Goal: Task Accomplishment & Management: Complete application form

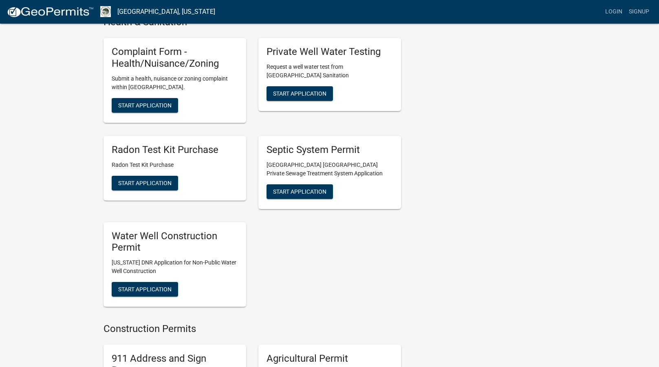
scroll to position [774, 0]
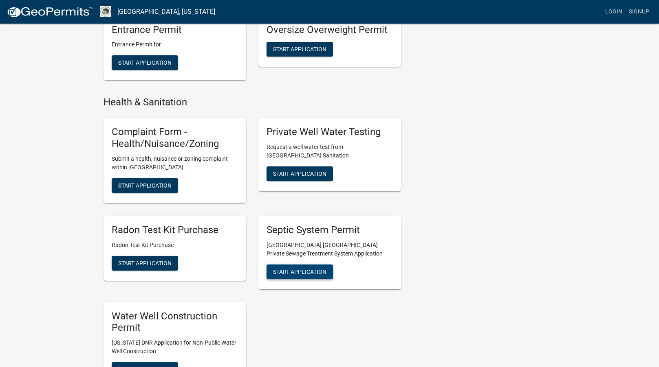
click at [298, 268] on span "Start Application" at bounding box center [299, 271] width 53 height 7
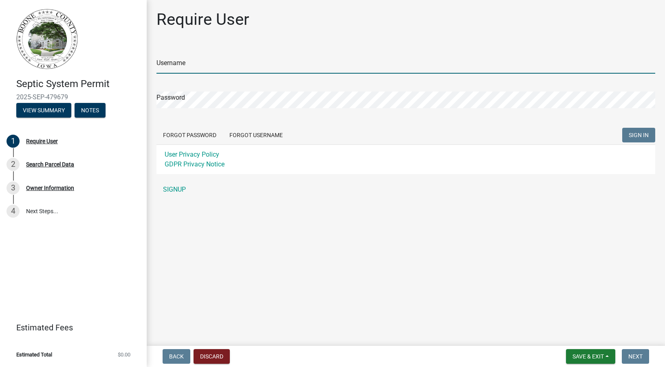
type input "[EMAIL_ADDRESS][DOMAIN_NAME]"
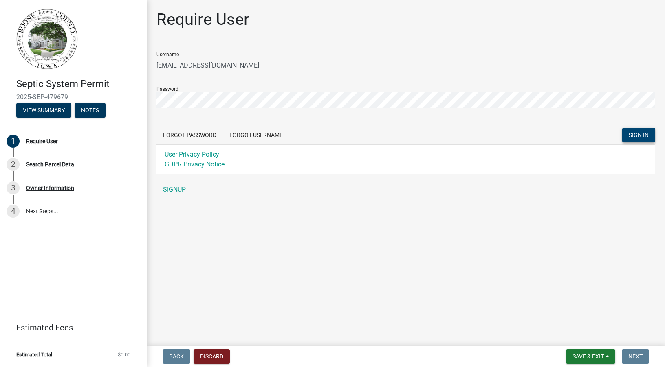
click at [636, 132] on span "SIGN IN" at bounding box center [639, 135] width 20 height 7
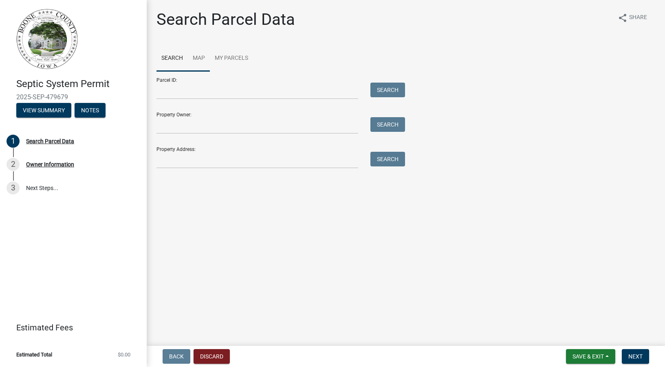
click at [197, 61] on link "Map" at bounding box center [199, 59] width 22 height 26
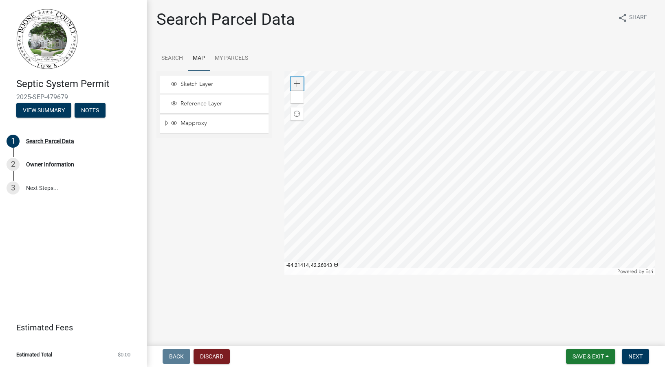
click at [297, 82] on span at bounding box center [297, 84] width 7 height 7
click at [405, 214] on div at bounding box center [469, 173] width 371 height 204
click at [297, 82] on span at bounding box center [297, 84] width 7 height 7
click at [465, 152] on div at bounding box center [469, 173] width 371 height 204
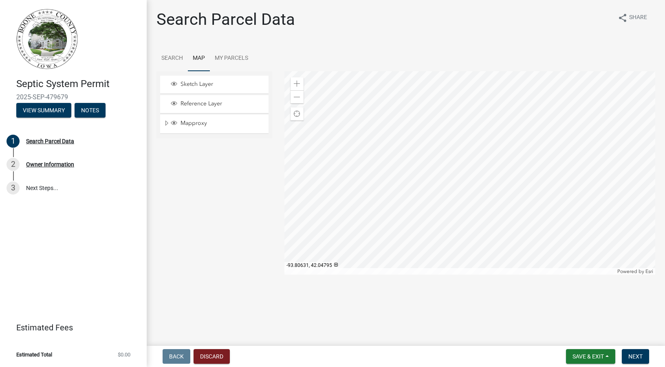
click at [330, 130] on div at bounding box center [469, 173] width 371 height 204
click at [357, 158] on div at bounding box center [469, 173] width 371 height 204
click at [462, 165] on div at bounding box center [469, 173] width 371 height 204
click at [385, 176] on div at bounding box center [469, 173] width 371 height 204
click at [294, 83] on span at bounding box center [297, 84] width 7 height 7
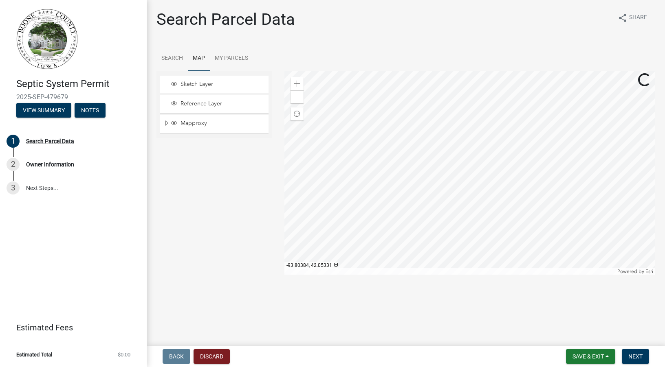
click at [422, 196] on div at bounding box center [469, 173] width 371 height 204
click at [383, 136] on div at bounding box center [469, 173] width 371 height 204
click at [394, 154] on div at bounding box center [469, 173] width 371 height 204
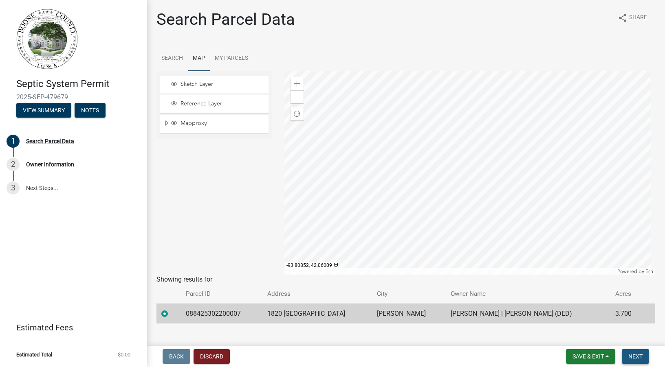
click at [638, 355] on span "Next" at bounding box center [635, 357] width 14 height 7
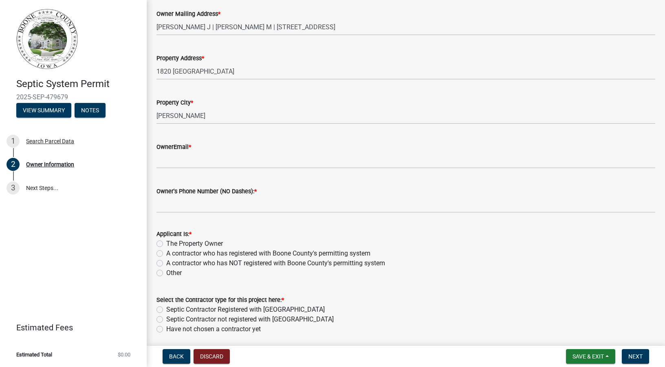
scroll to position [204, 0]
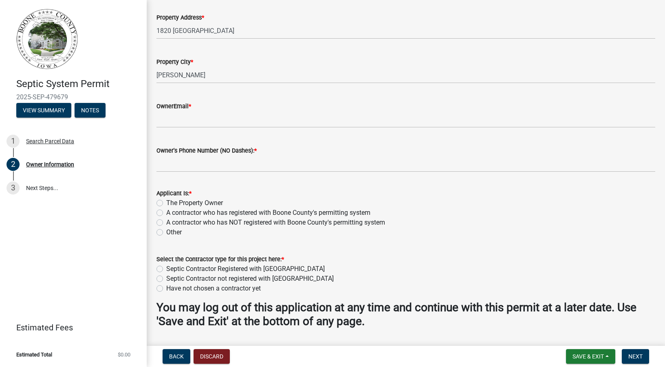
click at [166, 213] on label "A contractor who has registered with Boone County's permitting system" at bounding box center [268, 213] width 204 height 10
click at [166, 213] on input "A contractor who has registered with Boone County's permitting system" at bounding box center [168, 210] width 5 height 5
radio input "true"
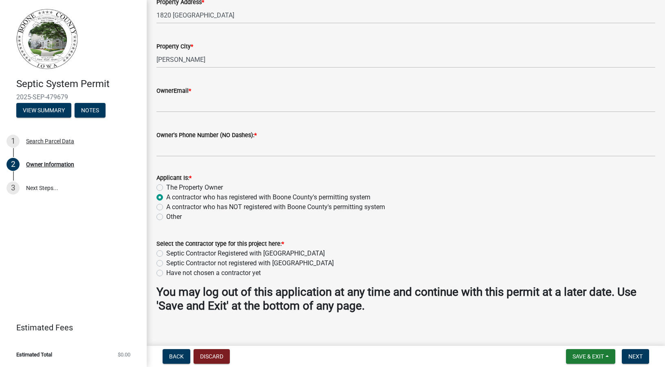
scroll to position [227, 0]
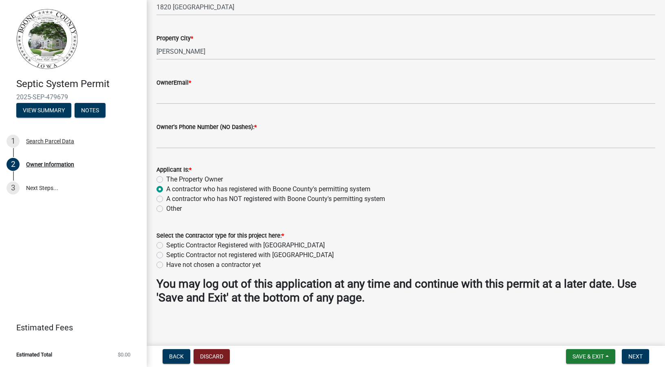
click at [166, 246] on label "Septic Contractor Registered with [GEOGRAPHIC_DATA]" at bounding box center [245, 246] width 158 height 10
click at [166, 246] on input "Septic Contractor Registered with [GEOGRAPHIC_DATA]" at bounding box center [168, 243] width 5 height 5
radio input "true"
click at [633, 356] on span "Next" at bounding box center [635, 357] width 14 height 7
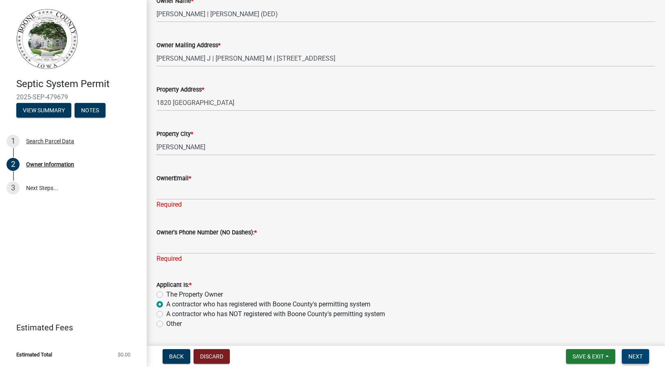
scroll to position [146, 0]
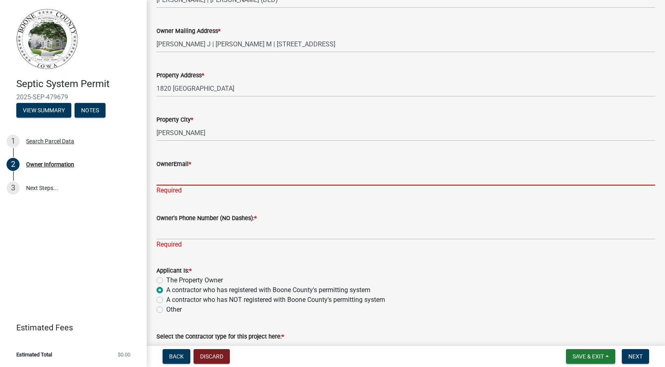
click at [195, 179] on input "OwnerEmail *" at bounding box center [405, 177] width 499 height 17
type input "[EMAIL_ADDRESS][DOMAIN_NAME]"
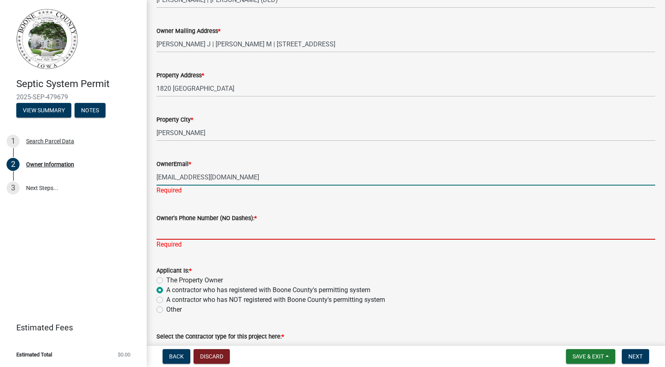
type input "5158228792"
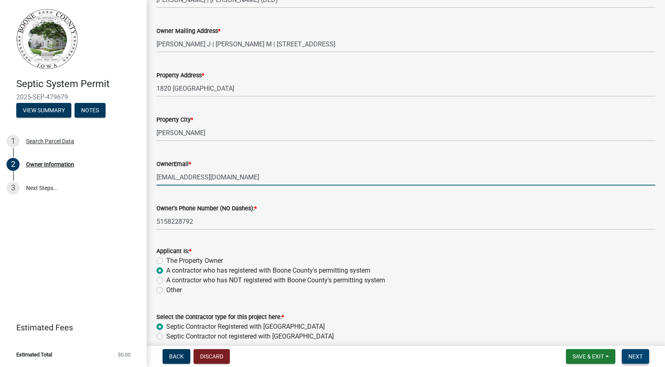
click at [633, 354] on span "Next" at bounding box center [635, 357] width 14 height 7
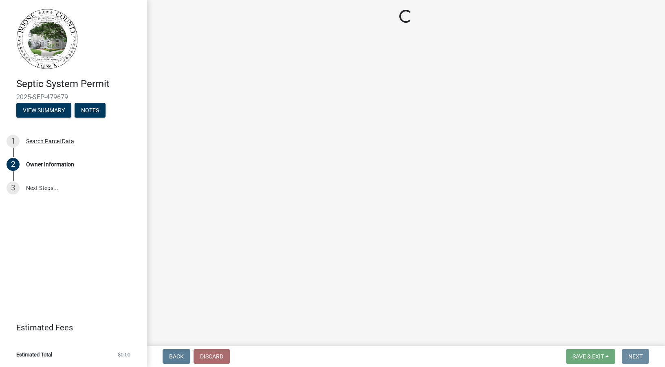
scroll to position [0, 0]
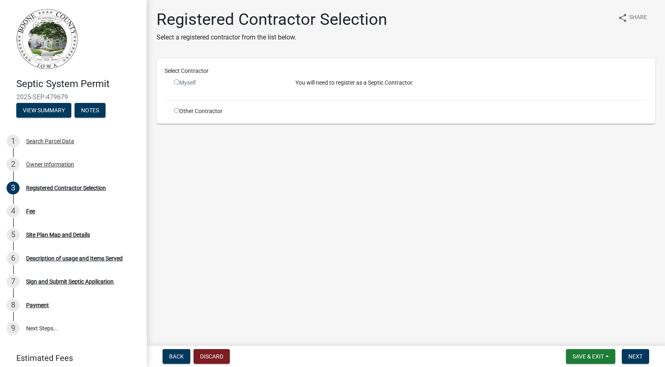
click at [177, 81] on input "radio" at bounding box center [176, 81] width 5 height 5
radio input "false"
click at [177, 110] on input "radio" at bounding box center [176, 110] width 5 height 5
radio input "true"
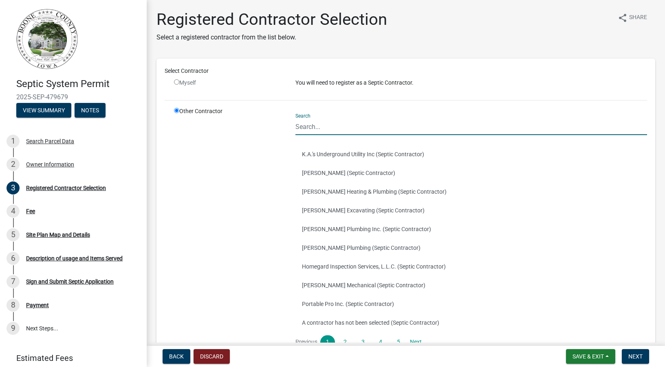
click at [317, 127] on input "Search" at bounding box center [471, 127] width 352 height 17
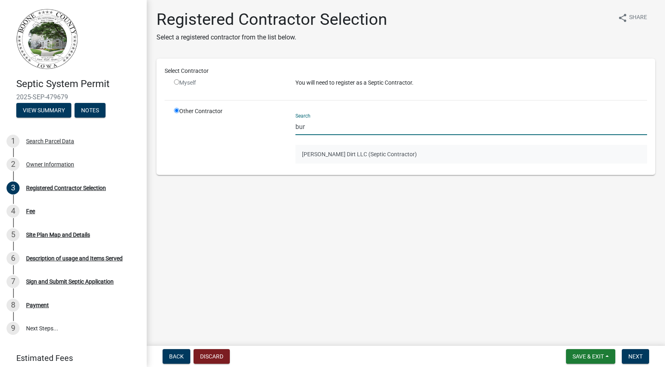
type input "bur"
click at [364, 156] on button "[PERSON_NAME] Dirt LLC (Septic Contractor)" at bounding box center [471, 154] width 352 height 19
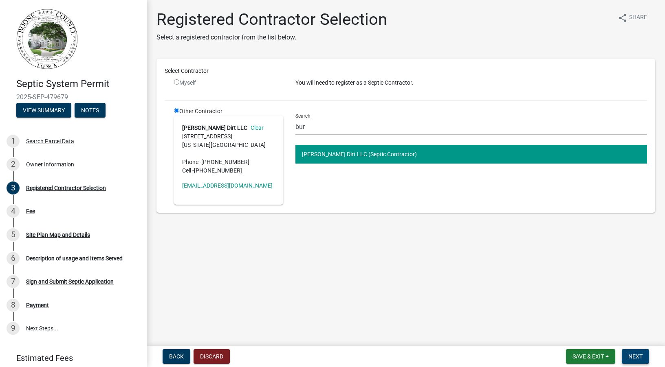
click at [631, 356] on span "Next" at bounding box center [635, 357] width 14 height 7
